Goal: Task Accomplishment & Management: Manage account settings

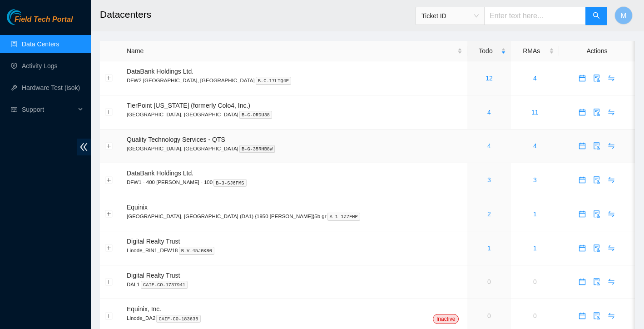
click at [487, 148] on link "4" at bounding box center [489, 145] width 4 height 7
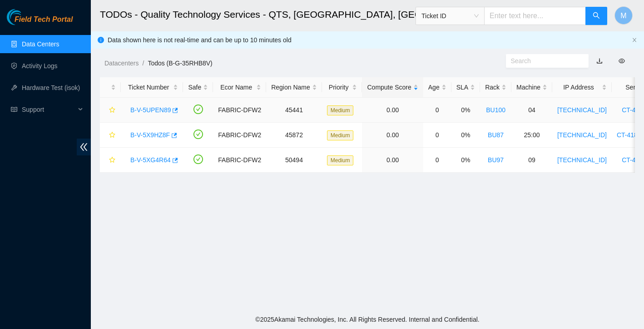
click at [148, 111] on link "B-V-5UPEN89" at bounding box center [150, 109] width 40 height 7
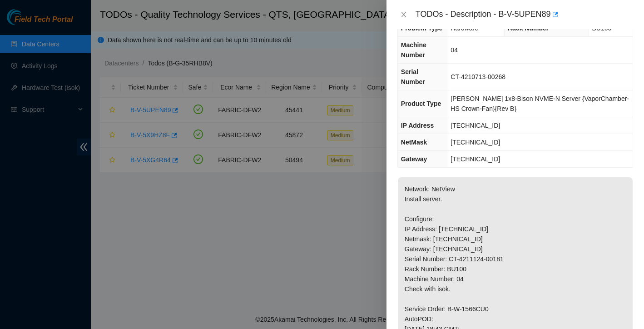
scroll to position [5, 0]
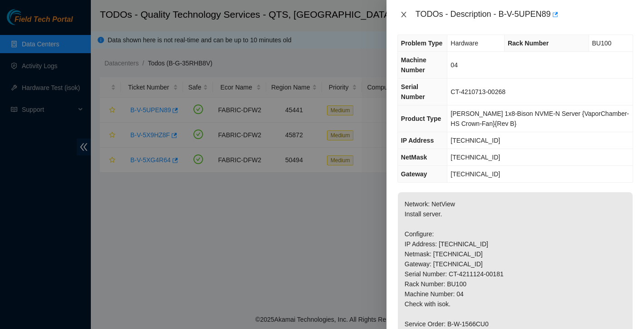
click at [404, 14] on icon "close" at bounding box center [403, 14] width 5 height 5
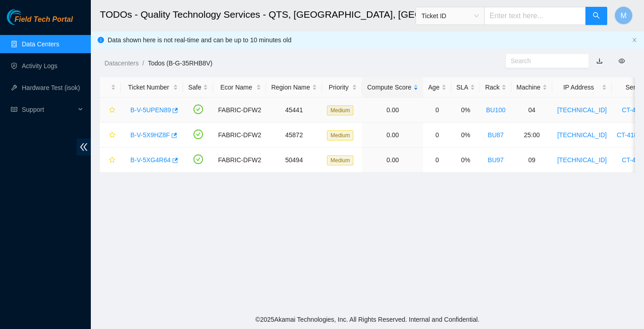
click at [164, 111] on link "B-V-5UPEN89" at bounding box center [150, 109] width 40 height 7
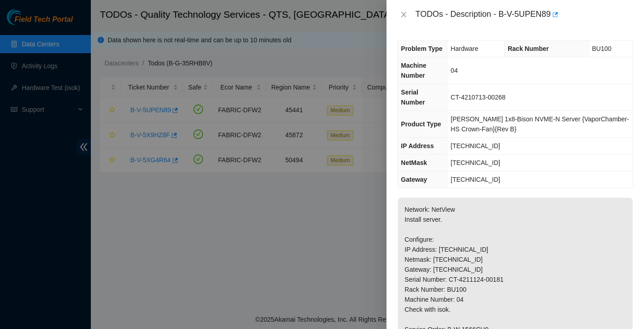
scroll to position [0, 0]
click at [407, 15] on button "Close" at bounding box center [403, 14] width 13 height 9
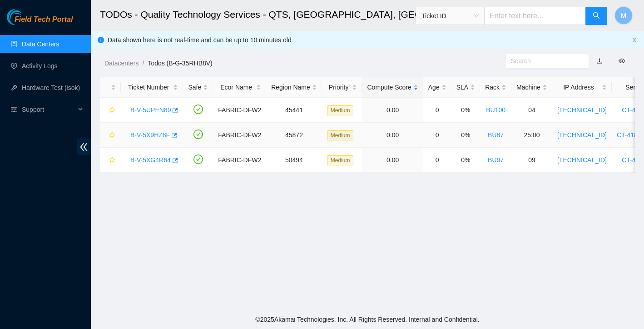
click at [154, 135] on link "B-V-5X9HZ8F" at bounding box center [150, 134] width 40 height 7
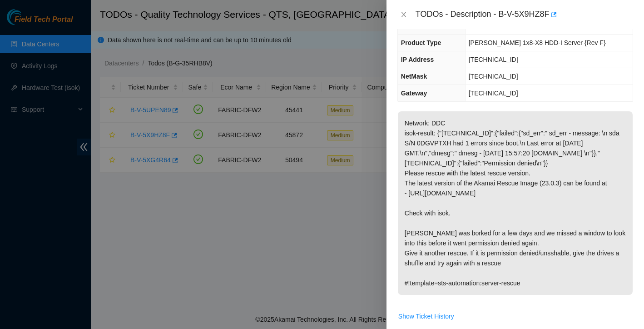
scroll to position [109, 0]
